Goal: Transaction & Acquisition: Book appointment/travel/reservation

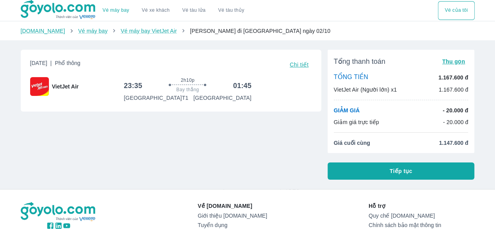
drag, startPoint x: 423, startPoint y: 170, endPoint x: 412, endPoint y: 170, distance: 10.9
click at [423, 170] on button "Tiếp tục" at bounding box center [400, 170] width 147 height 17
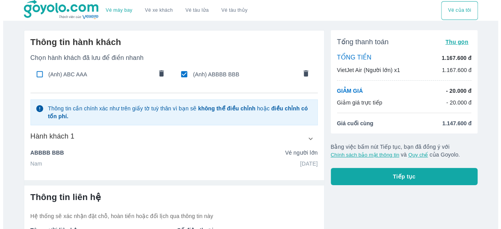
scroll to position [61, 0]
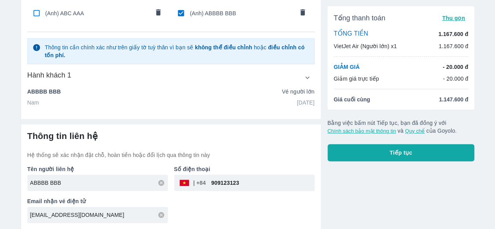
click at [199, 203] on div "Tên người liên hệ ABBBB BBB Số điện thoại ​ 909123123 Email nhận vé điện tử [EM…" at bounding box center [167, 191] width 293 height 64
click at [384, 156] on button "Tiếp tục" at bounding box center [400, 152] width 147 height 17
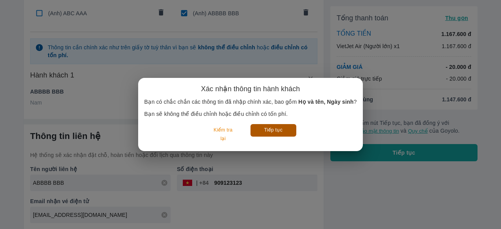
click at [259, 127] on button "Tiếp tục" at bounding box center [273, 130] width 46 height 12
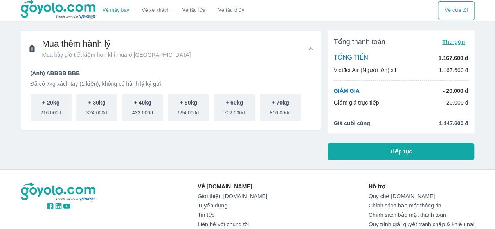
click at [379, 137] on div "Tổng thanh toán Thu gọn TỔNG TIỀN 1.167.600 đ VietJet Air (Người lớn) x1 1.167.…" at bounding box center [400, 95] width 147 height 130
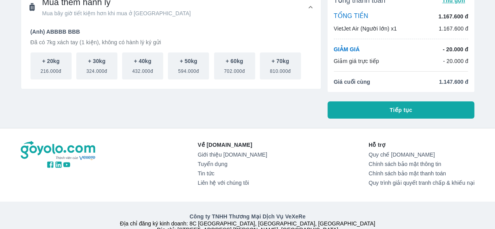
scroll to position [44, 0]
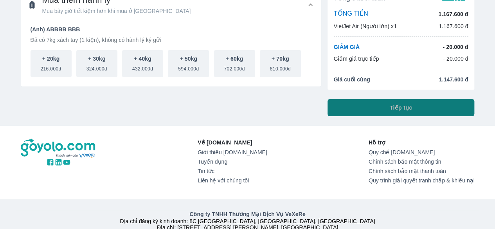
click at [403, 109] on span "Tiếp tục" at bounding box center [400, 108] width 23 height 8
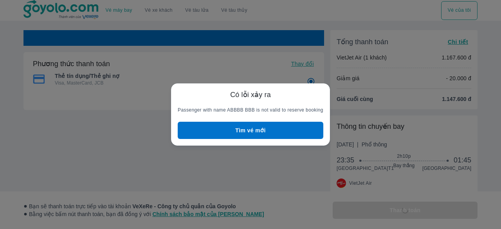
radio input "false"
drag, startPoint x: 310, startPoint y: 92, endPoint x: 300, endPoint y: 99, distance: 12.0
click at [309, 93] on h6 "Có lỗi xảy ra" at bounding box center [250, 94] width 145 height 9
